Goal: Task Accomplishment & Management: Use online tool/utility

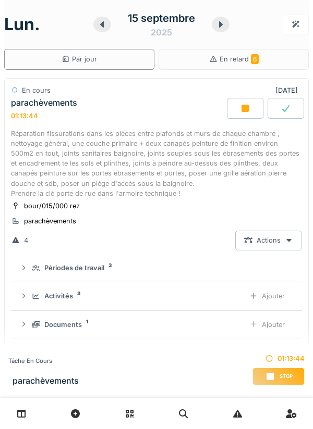
click at [39, 171] on div "Réparation fissurations dans les pièces entre plafonds et murs de chaque chambr…" at bounding box center [156, 164] width 291 height 70
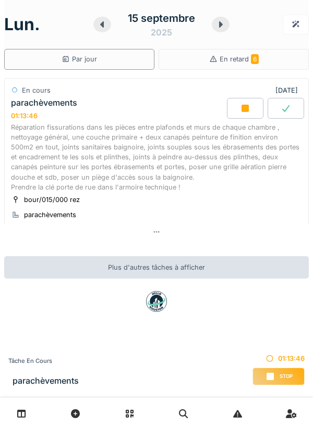
click at [42, 147] on div "Réparation fissurations dans les pièces entre plafonds et murs de chaque chambr…" at bounding box center [156, 157] width 291 height 70
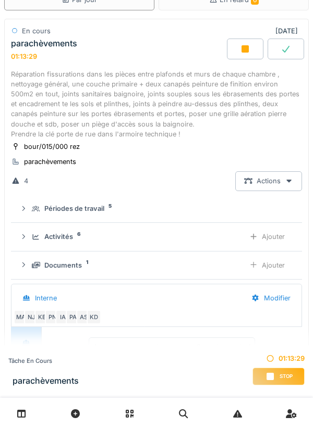
scroll to position [61, 0]
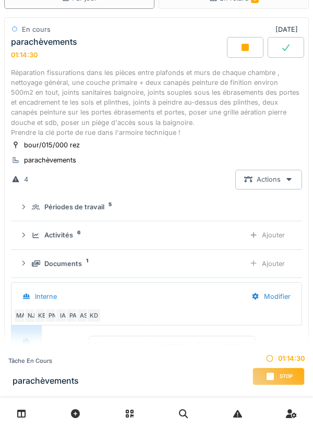
click at [259, 237] on div "Ajouter" at bounding box center [266, 235] width 53 height 19
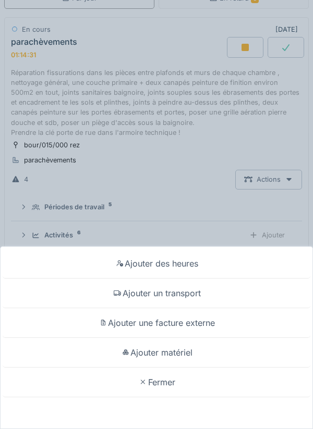
click at [207, 351] on div "Ajouter matériel" at bounding box center [156, 353] width 307 height 30
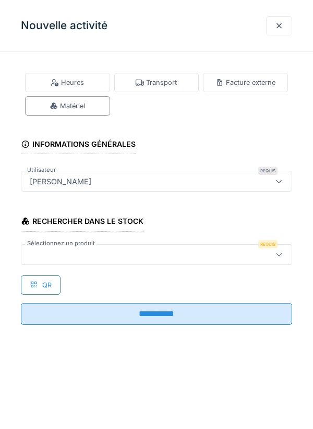
click at [280, 250] on div at bounding box center [279, 255] width 8 height 10
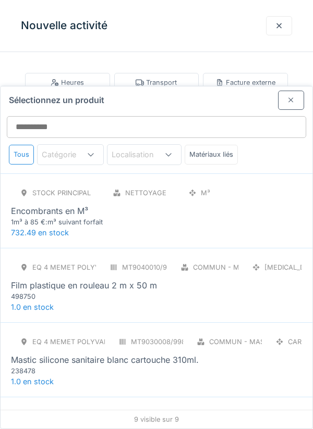
click at [33, 279] on div "Film plastique en rouleau 2 m x 50 m" at bounding box center [84, 285] width 146 height 13
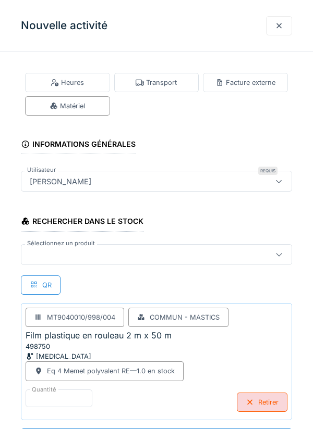
scroll to position [1, 0]
click at [280, 254] on icon at bounding box center [279, 254] width 8 height 7
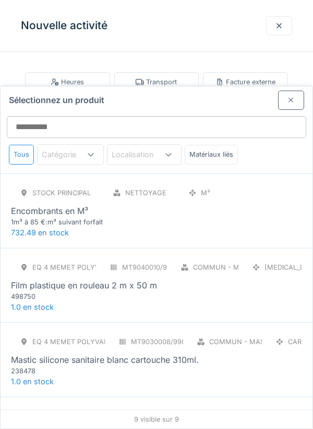
click at [36, 366] on div "238478" at bounding box center [73, 371] width 125 height 10
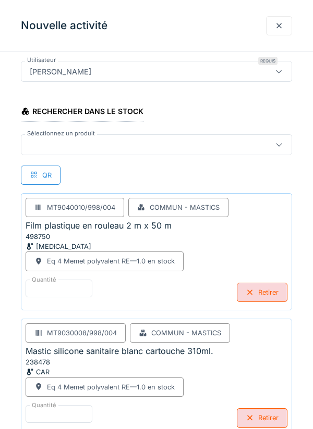
scroll to position [118, 0]
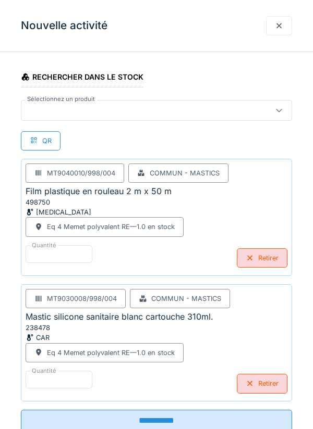
click at [251, 385] on div at bounding box center [249, 384] width 8 height 10
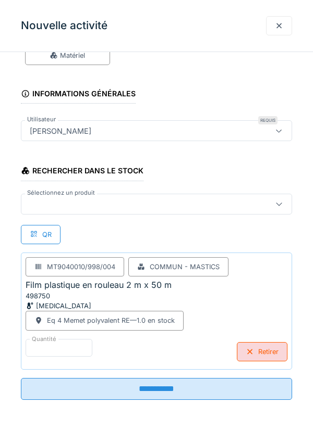
click at [262, 353] on div "Retirer" at bounding box center [262, 351] width 51 height 19
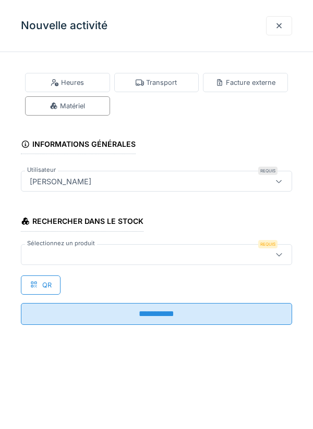
scroll to position [0, 0]
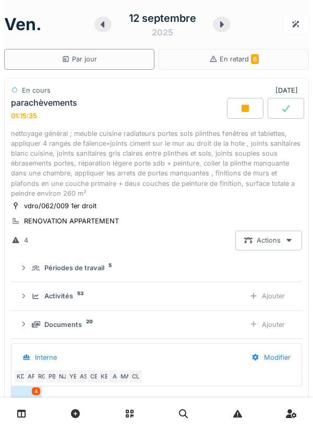
scroll to position [126, 0]
click at [101, 27] on icon at bounding box center [102, 24] width 10 height 8
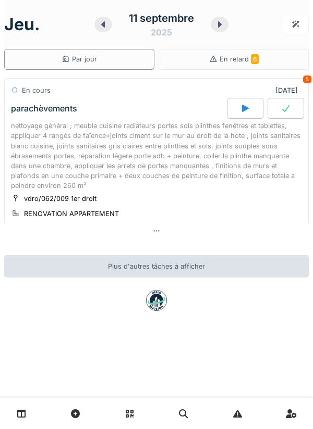
click at [280, 147] on div "nettoyage général ; meuble cuisine radiateurs portes sols plinthes fenêtres et …" at bounding box center [156, 156] width 291 height 70
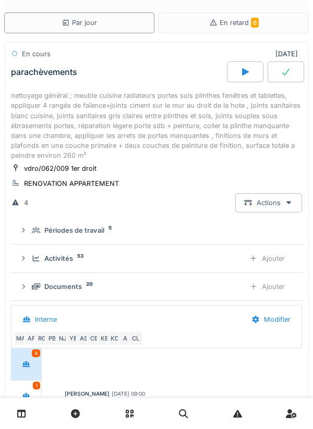
scroll to position [126, 0]
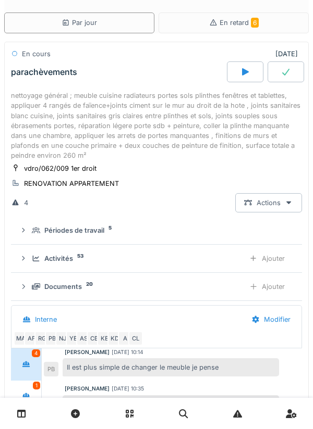
click at [256, 259] on icon at bounding box center [253, 258] width 8 height 7
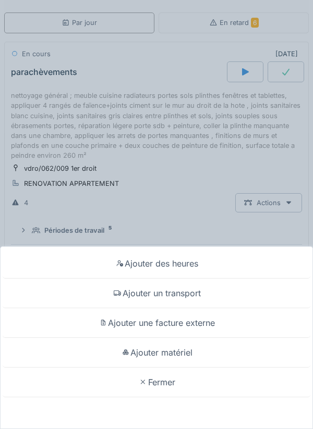
click at [205, 351] on div "Ajouter matériel" at bounding box center [156, 353] width 307 height 30
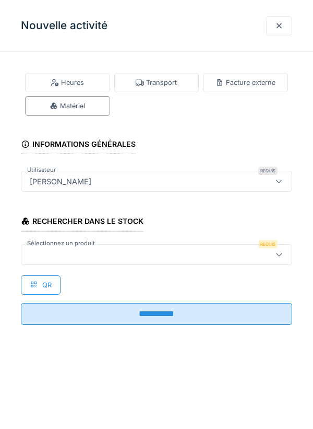
click at [279, 256] on icon at bounding box center [279, 254] width 8 height 7
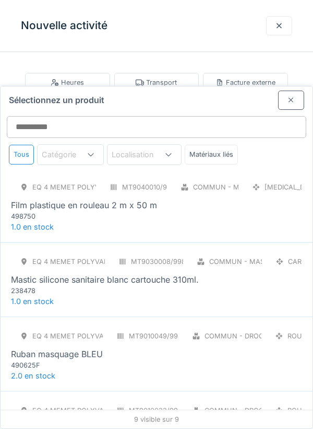
scroll to position [81, 0]
click at [249, 273] on div "Mastic silicone sanitaire blanc cartouche 310ml." at bounding box center [156, 279] width 291 height 13
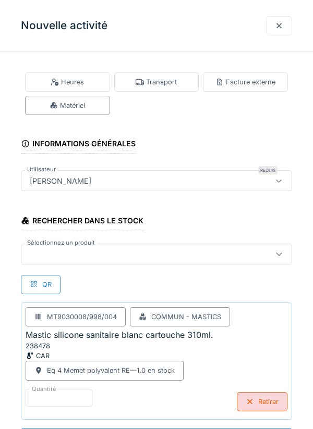
scroll to position [91, 0]
click at [280, 254] on icon at bounding box center [279, 254] width 6 height 3
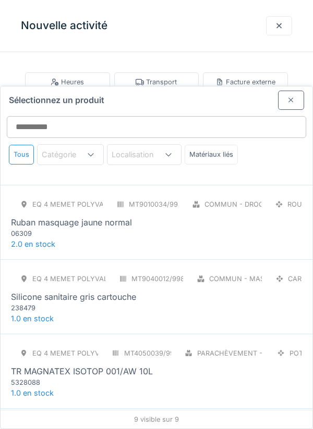
scroll to position [361, 0]
click at [265, 269] on div "Eq 4 Memet polyvalent RE MT9040012/998/004 Commun - Mastics CAR Silicone sanita…" at bounding box center [156, 291] width 291 height 44
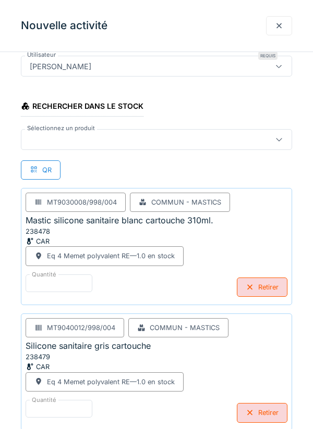
scroll to position [126, 0]
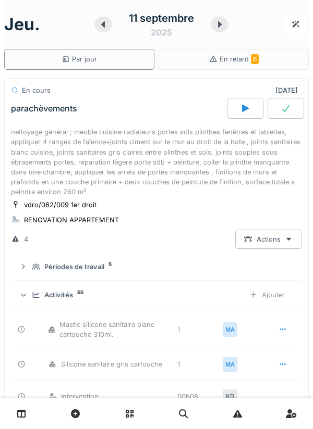
click at [219, 24] on icon at bounding box center [220, 24] width 4 height 6
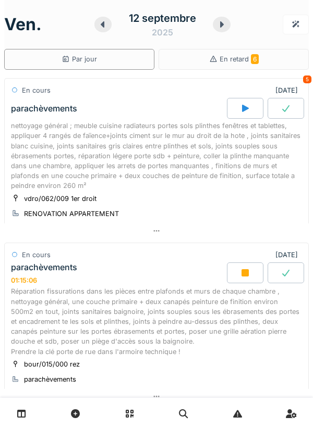
click at [193, 330] on div "Réparation fissurations dans les pièces entre plafonds et murs de chaque chambr…" at bounding box center [156, 322] width 291 height 70
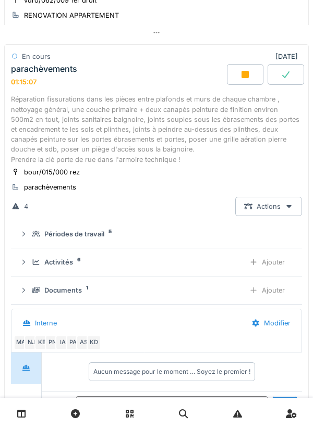
scroll to position [202, 0]
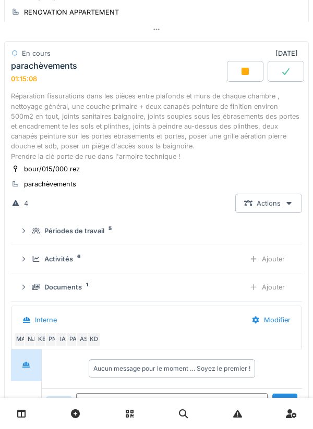
click at [255, 262] on icon at bounding box center [253, 259] width 8 height 7
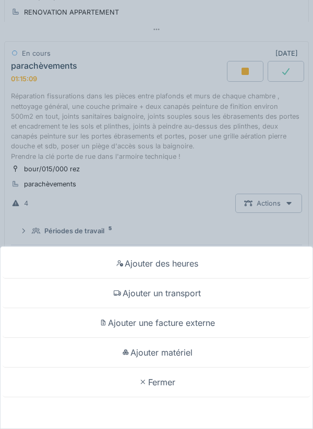
click at [213, 357] on div "Ajouter matériel" at bounding box center [156, 353] width 307 height 30
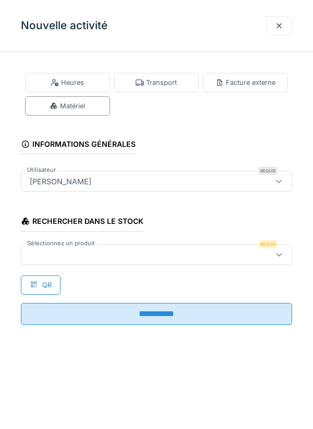
click at [277, 251] on icon at bounding box center [279, 254] width 8 height 7
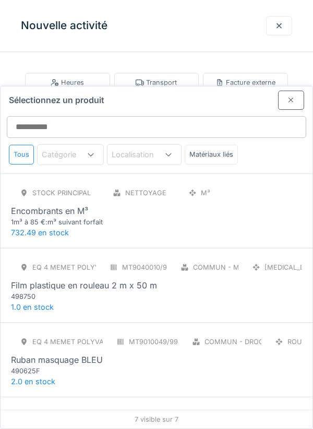
click at [256, 258] on div "Eq 4 Memet polyvalent RE MT9040010/998/004 Commun - Mastics PCE Film plastique …" at bounding box center [156, 280] width 291 height 44
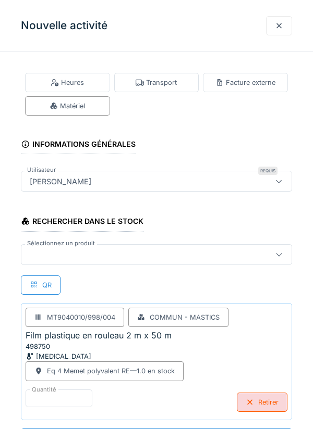
scroll to position [1, 0]
click at [278, 262] on div at bounding box center [278, 254] width 25 height 20
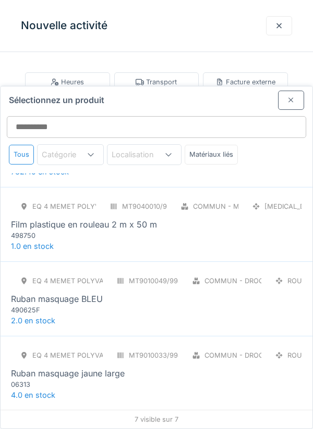
scroll to position [72, 0]
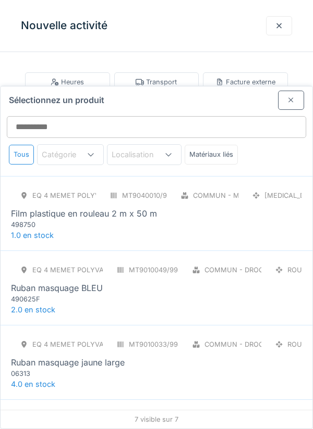
click at [252, 262] on div "Eq 4 Memet polyvalent RE MT9010049/998/004 Commun - Droguerie ROU Ruban masquag…" at bounding box center [156, 283] width 291 height 44
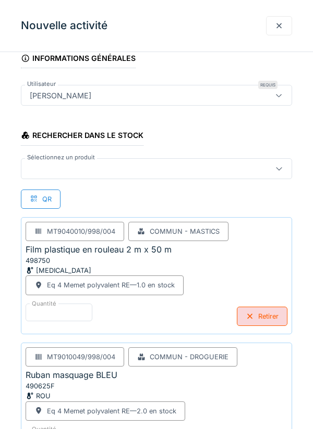
scroll to position [126, 0]
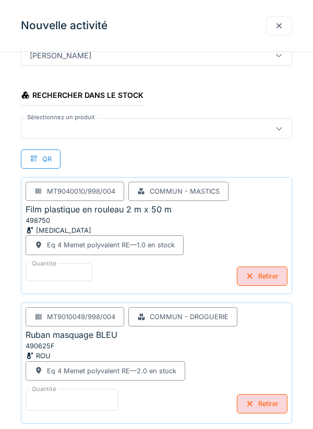
click at [93, 401] on input "*" at bounding box center [72, 400] width 93 height 22
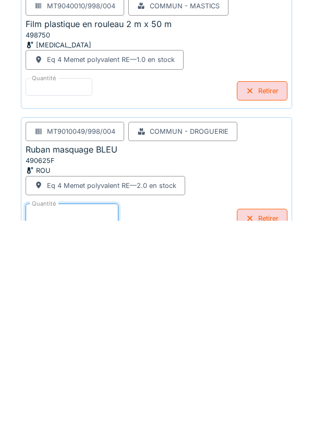
scroll to position [180, 0]
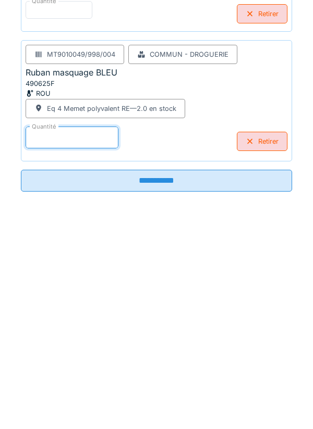
type input "*"
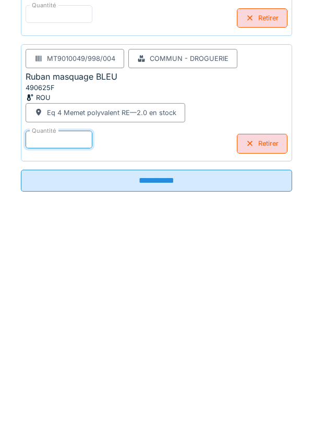
click at [218, 391] on input "**********" at bounding box center [156, 389] width 271 height 22
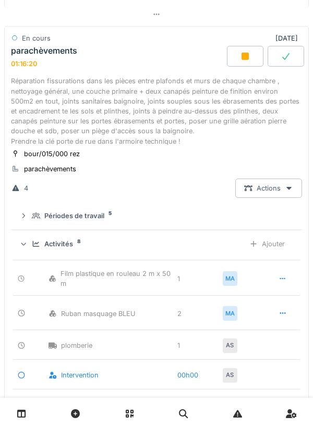
scroll to position [216, 0]
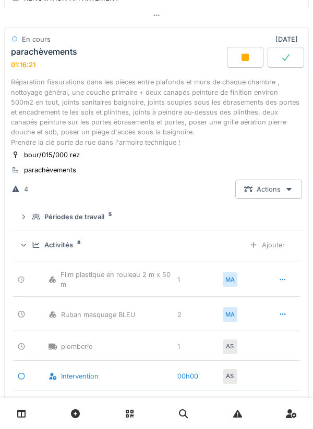
click at [256, 247] on icon at bounding box center [253, 245] width 8 height 7
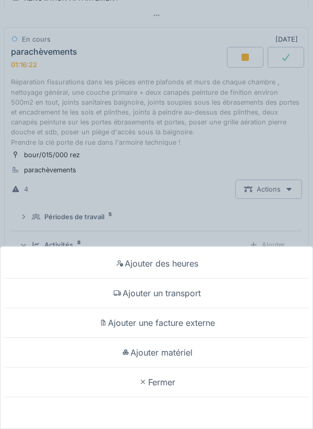
click at [200, 350] on div "Ajouter matériel" at bounding box center [156, 353] width 307 height 30
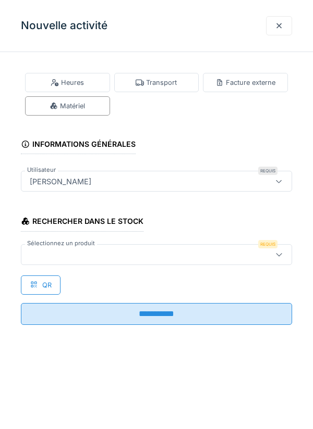
click at [282, 255] on icon at bounding box center [279, 254] width 8 height 7
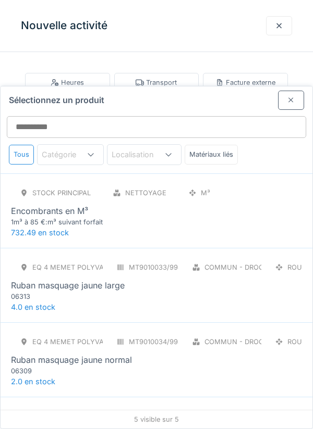
click at [264, 258] on div "Eq 4 Memet polyvalent RE MT9010033/998/004 Commun - Droguerie ROU Ruban masquag…" at bounding box center [156, 280] width 291 height 44
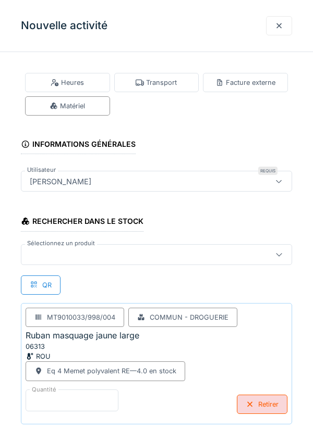
click at [71, 400] on input "*" at bounding box center [72, 401] width 93 height 22
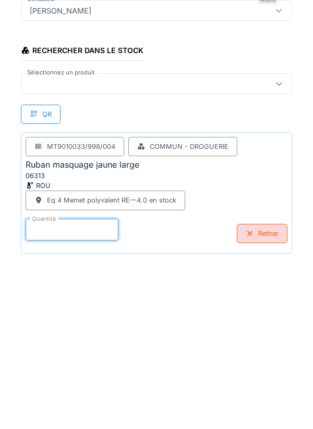
scroll to position [54, 0]
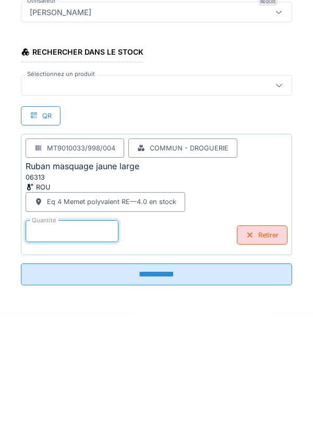
type input "*"
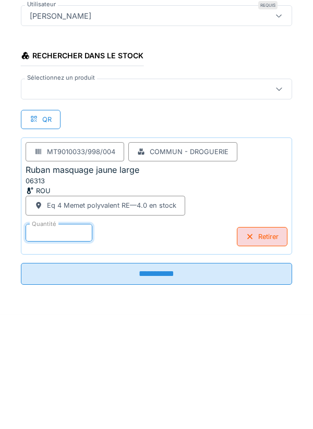
click at [279, 203] on icon at bounding box center [279, 204] width 6 height 3
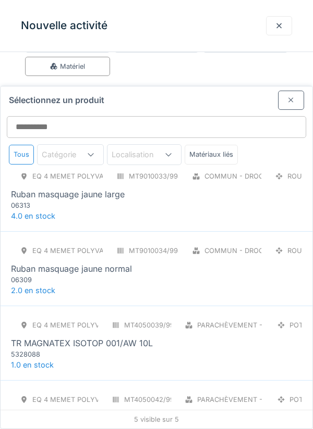
scroll to position [96, 0]
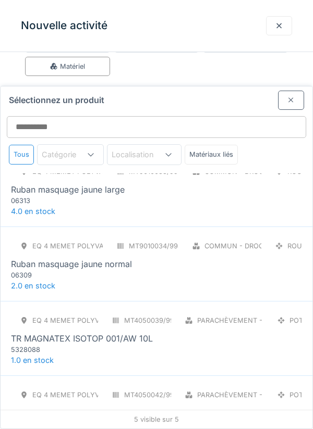
click at [204, 332] on div "TR MAGNATEX ISOTOP 001/AW 10L" at bounding box center [156, 338] width 291 height 13
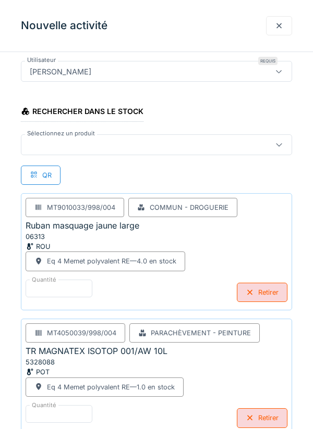
scroll to position [126, 0]
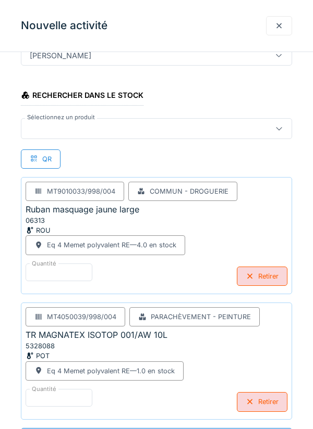
click at [261, 402] on div "Retirer" at bounding box center [262, 401] width 51 height 19
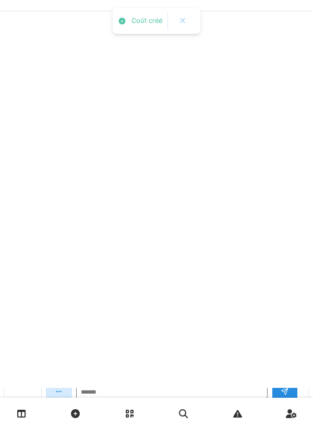
scroll to position [0, 0]
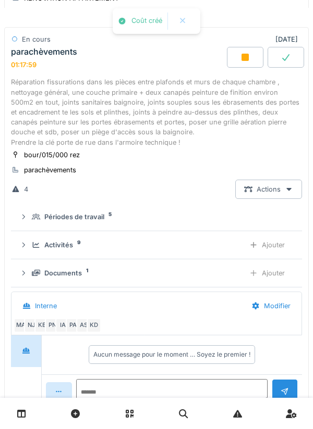
click at [258, 248] on div "Ajouter" at bounding box center [266, 244] width 53 height 19
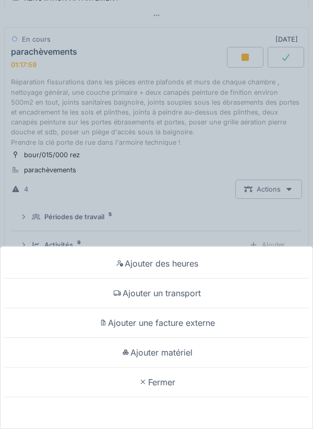
click at [214, 368] on div "Ajouter matériel" at bounding box center [156, 353] width 307 height 30
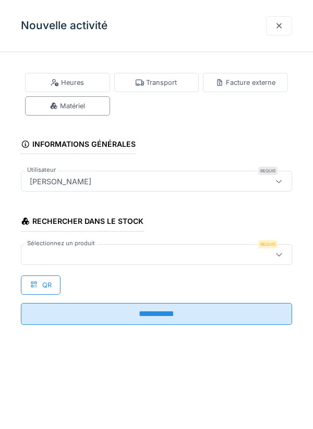
click at [282, 252] on icon at bounding box center [279, 254] width 8 height 7
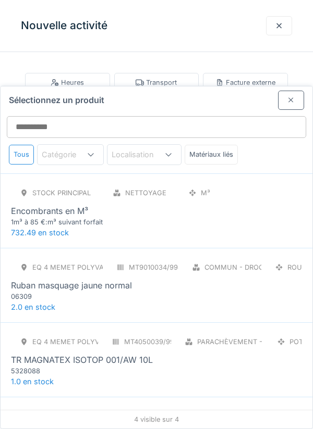
scroll to position [21, 0]
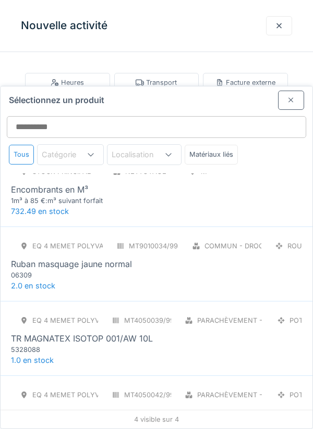
click at [235, 386] on div "Eq 4 Memet polyvalent RE MT4050042/998/004 Parachèvement - Peinture POT TR MAGN…" at bounding box center [156, 408] width 291 height 44
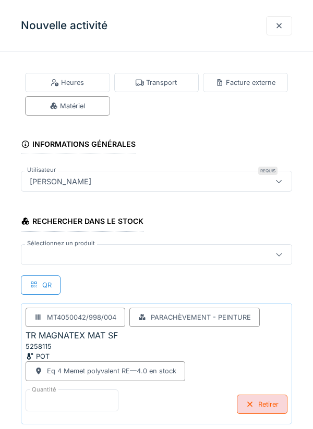
click at [86, 397] on input "*" at bounding box center [72, 401] width 93 height 22
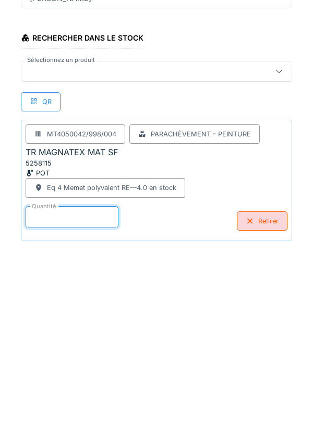
scroll to position [50, 0]
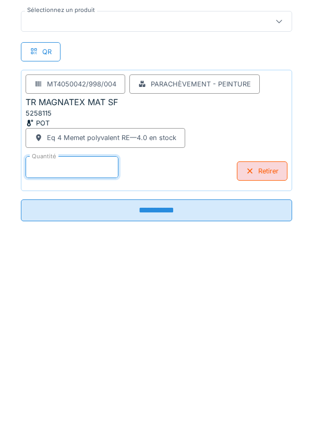
type input "*"
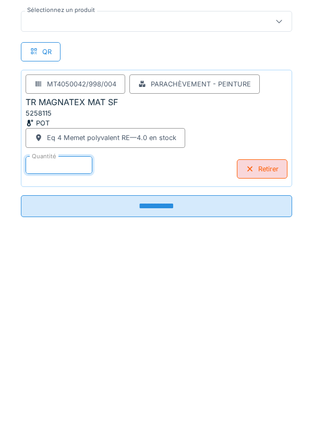
click at [198, 396] on input "**********" at bounding box center [156, 390] width 271 height 22
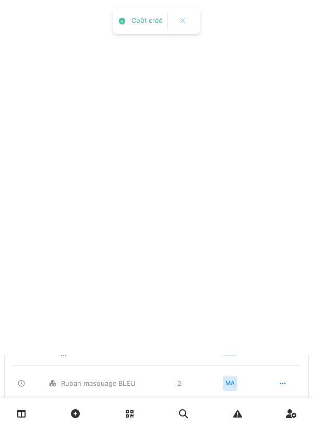
scroll to position [0, 0]
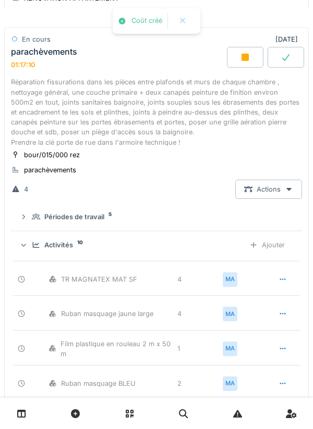
click at [257, 243] on div "Ajouter" at bounding box center [266, 244] width 53 height 19
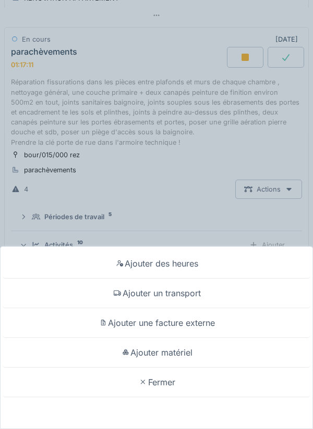
click at [227, 356] on div "Ajouter matériel" at bounding box center [156, 353] width 307 height 30
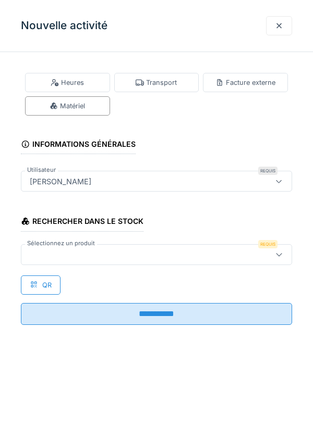
click at [277, 256] on icon at bounding box center [279, 254] width 8 height 7
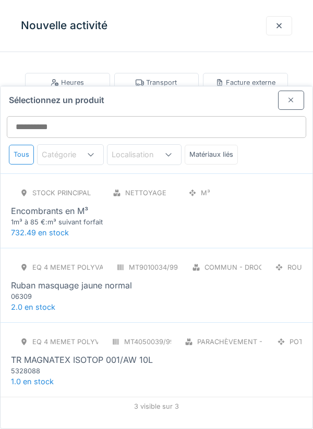
click at [258, 258] on div "Eq 4 Memet polyvalent RE MT9010034/998/004 Commun - Droguerie ROU Ruban masquag…" at bounding box center [156, 280] width 291 height 44
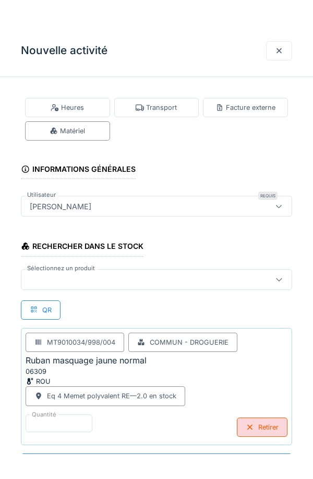
scroll to position [1, 0]
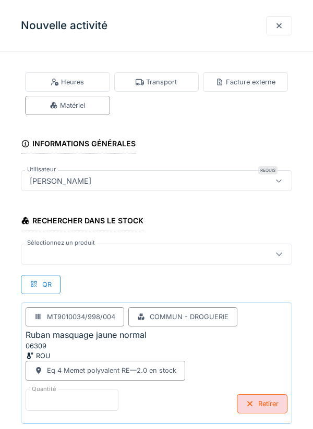
click at [92, 394] on input "*" at bounding box center [72, 400] width 93 height 22
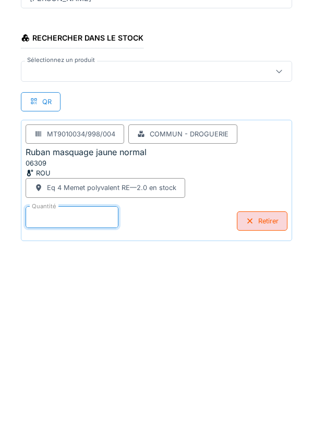
scroll to position [50, 0]
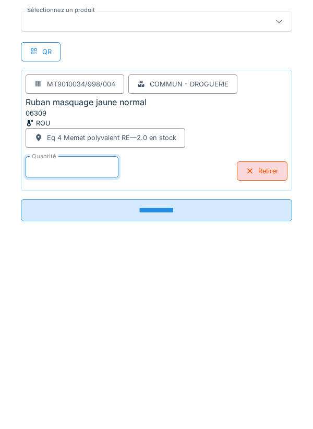
type input "*"
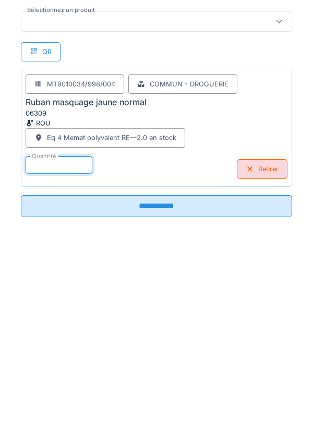
click at [191, 396] on input "**********" at bounding box center [156, 390] width 271 height 22
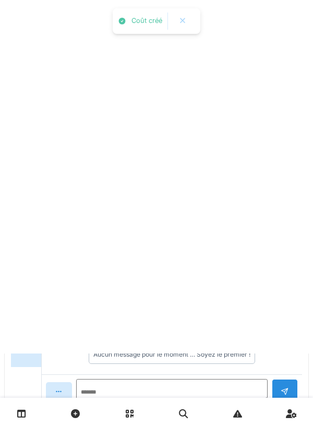
scroll to position [0, 0]
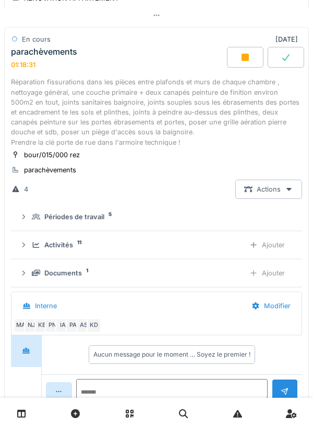
click at [257, 251] on div "Ajouter" at bounding box center [266, 244] width 53 height 19
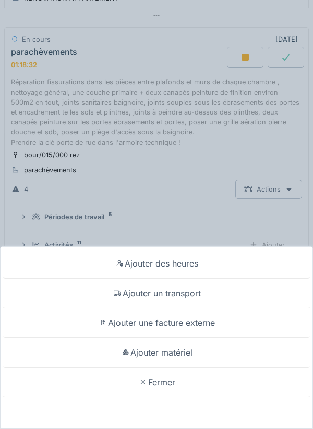
click at [190, 363] on div "Ajouter matériel" at bounding box center [156, 353] width 307 height 30
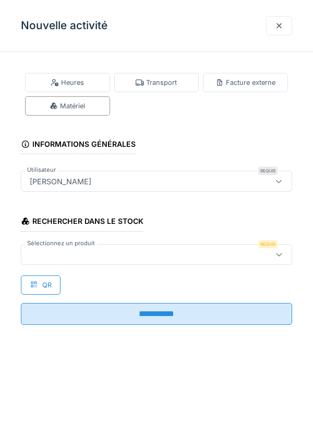
click at [281, 254] on icon at bounding box center [279, 254] width 8 height 7
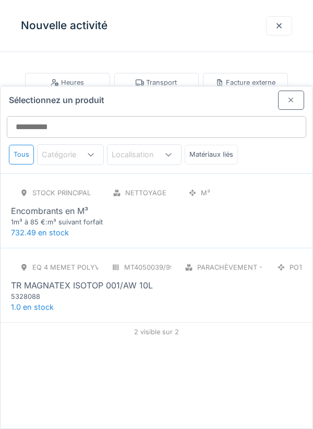
click at [259, 258] on div "Eq 4 Memet polyvalent RE MT4050039/998/004 Parachèvement - Peinture POT TR MAGN…" at bounding box center [156, 280] width 291 height 44
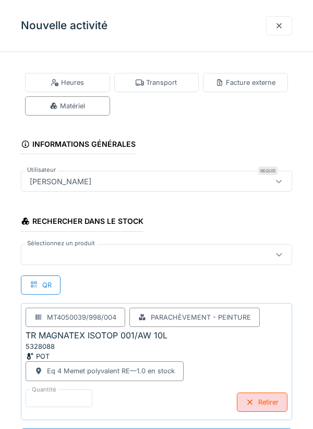
scroll to position [1, 0]
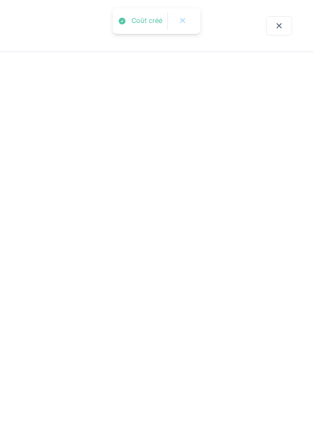
scroll to position [0, 0]
